Goal: Task Accomplishment & Management: Manage account settings

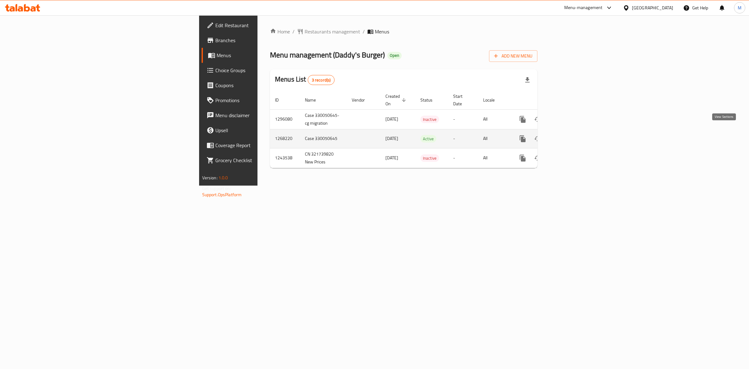
click at [572, 135] on icon "enhanced table" at bounding box center [567, 138] width 7 height 7
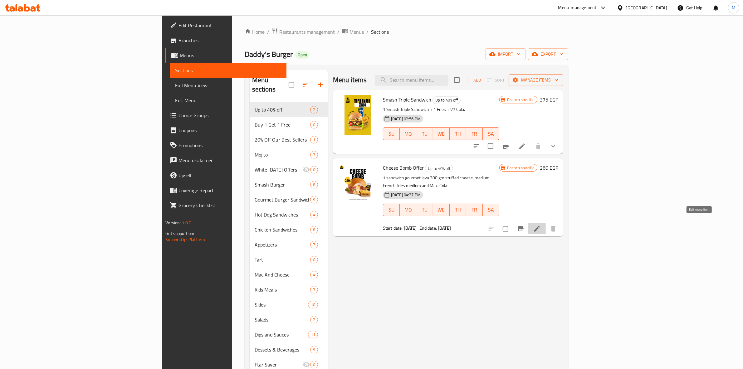
click at [541, 225] on icon at bounding box center [537, 228] width 7 height 7
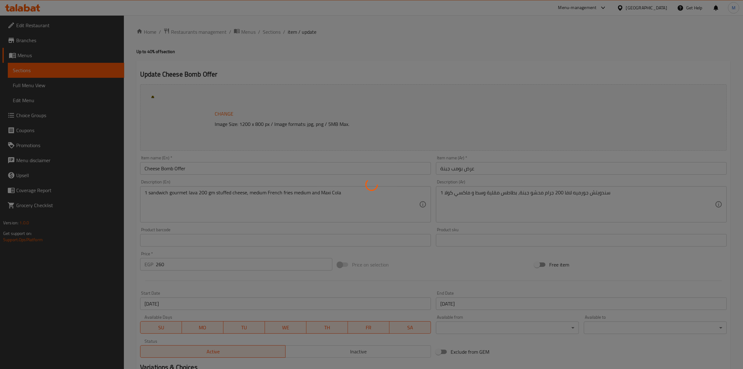
scroll to position [81, 0]
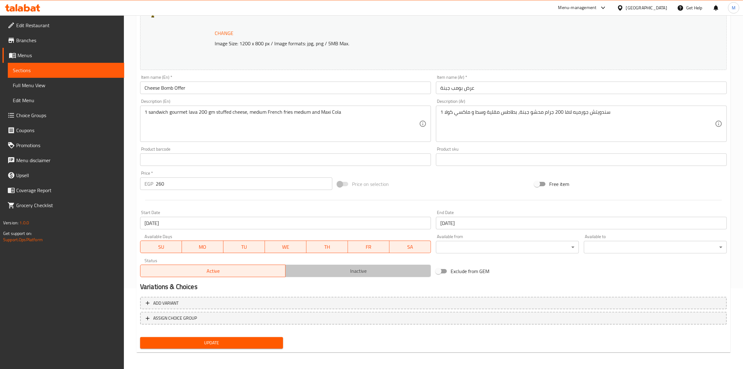
click at [362, 266] on span "Inactive" at bounding box center [358, 270] width 141 height 9
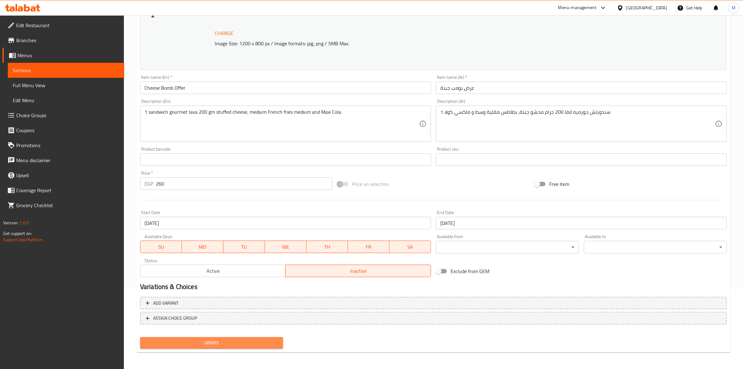
click at [225, 339] on span "Update" at bounding box center [211, 343] width 133 height 8
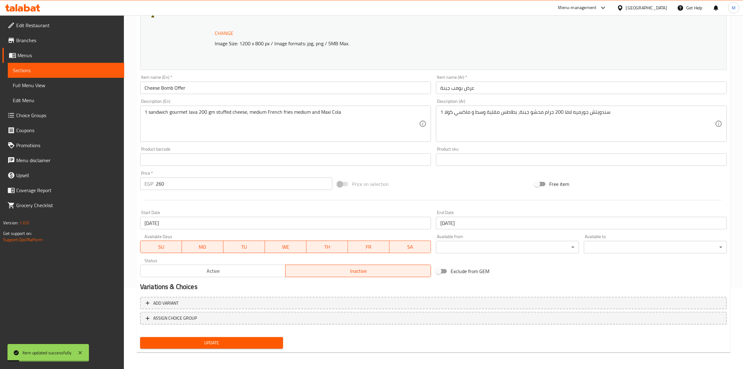
scroll to position [0, 0]
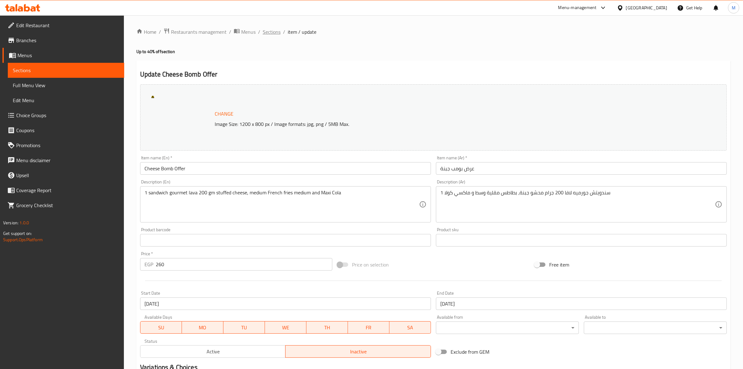
click at [269, 32] on span "Sections" at bounding box center [272, 31] width 18 height 7
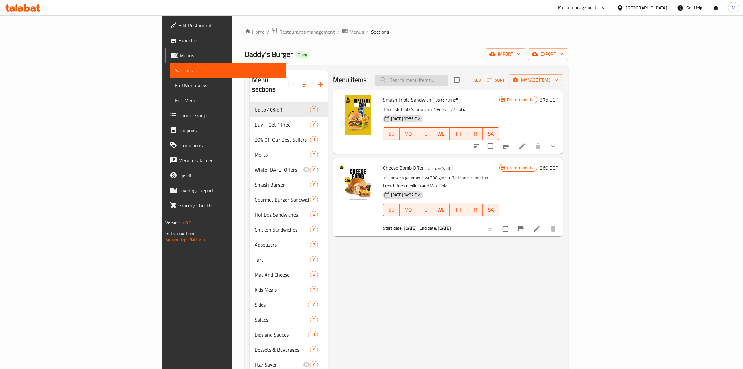
click at [449, 80] on input "search" at bounding box center [412, 80] width 74 height 11
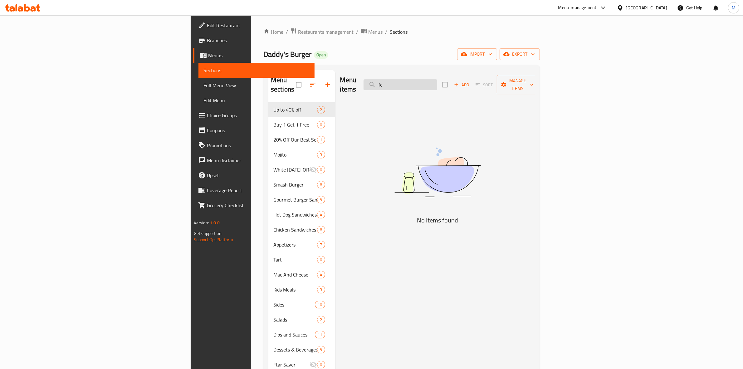
type input "f"
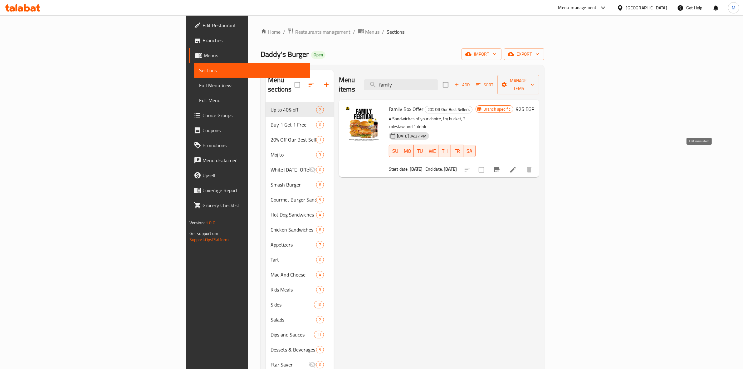
type input "family"
click at [517, 166] on icon at bounding box center [513, 169] width 7 height 7
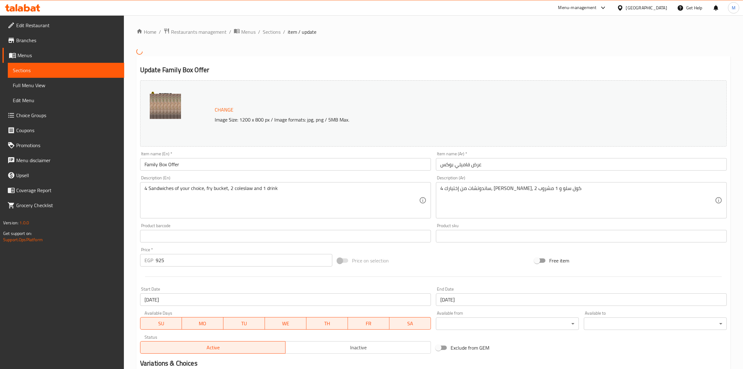
scroll to position [77, 0]
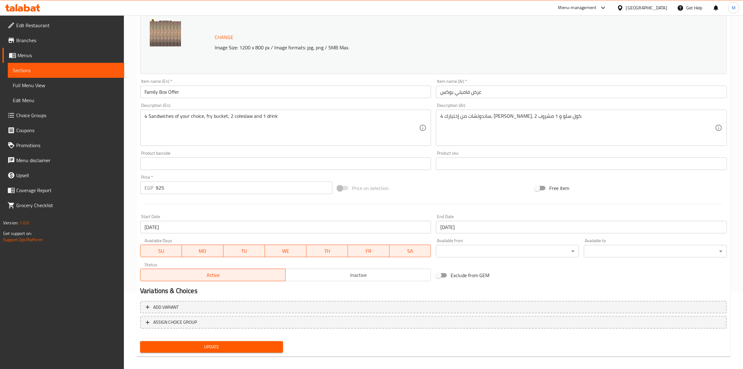
click at [325, 280] on button "Inactive" at bounding box center [358, 275] width 146 height 12
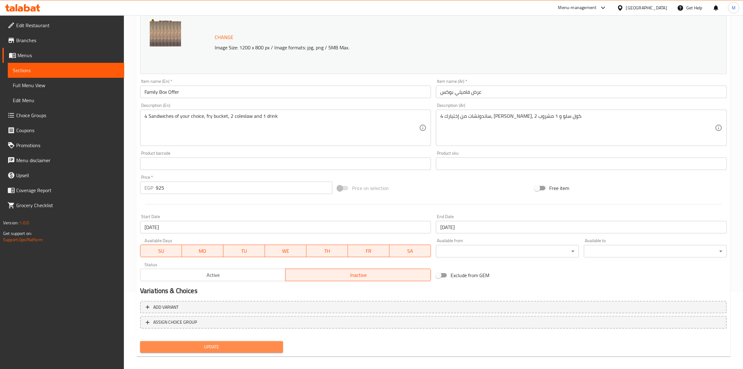
click at [225, 347] on span "Update" at bounding box center [211, 347] width 133 height 8
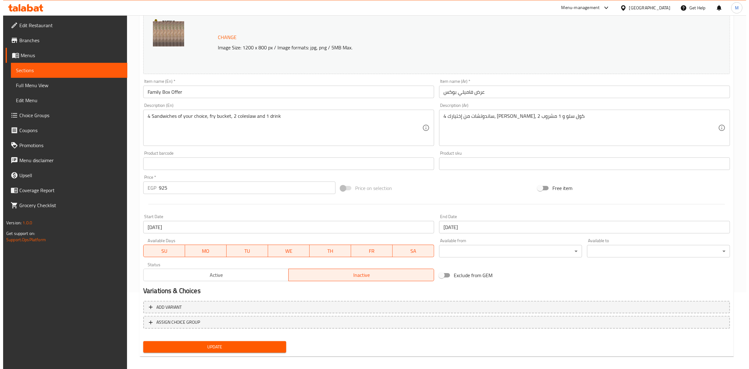
scroll to position [0, 0]
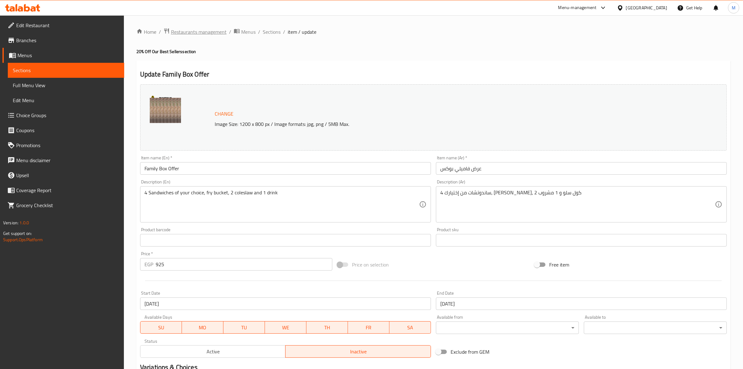
click at [219, 31] on span "Restaurants management" at bounding box center [199, 31] width 56 height 7
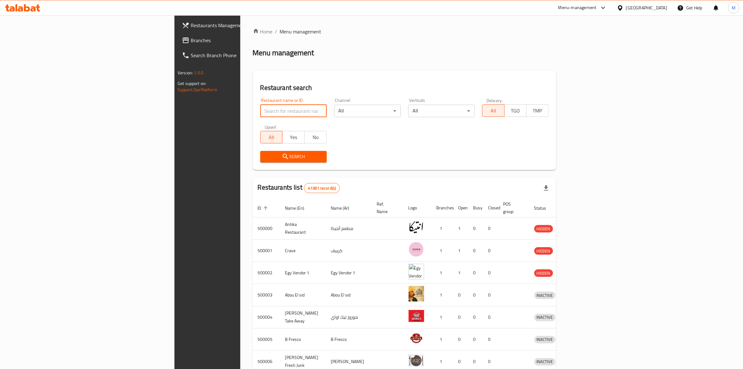
click at [260, 109] on input "search" at bounding box center [293, 111] width 67 height 12
paste input "750216"
type input "750216"
click button "Search" at bounding box center [293, 157] width 67 height 12
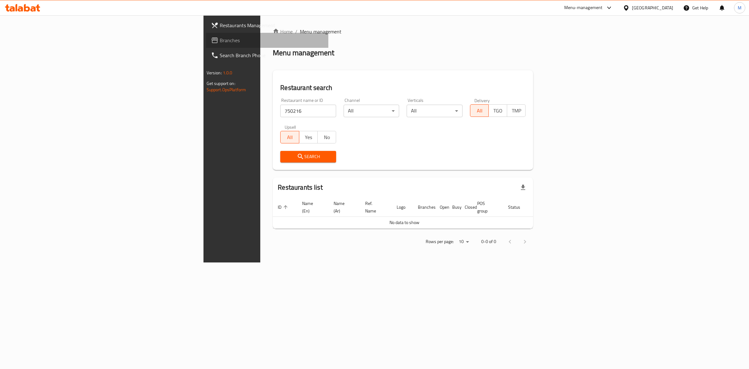
click at [220, 37] on span "Branches" at bounding box center [272, 40] width 104 height 7
